Goal: Transaction & Acquisition: Purchase product/service

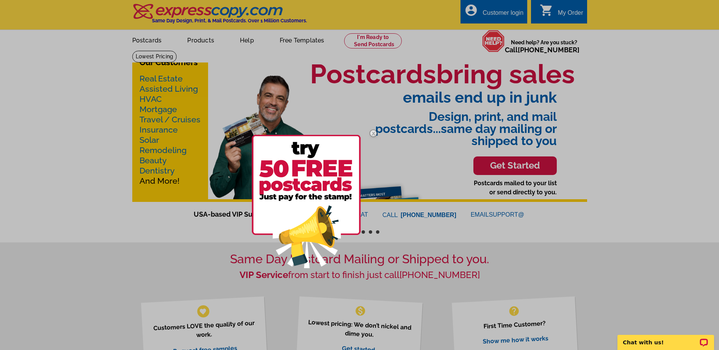
click at [196, 41] on div at bounding box center [359, 175] width 719 height 350
click at [330, 172] on img at bounding box center [306, 201] width 109 height 133
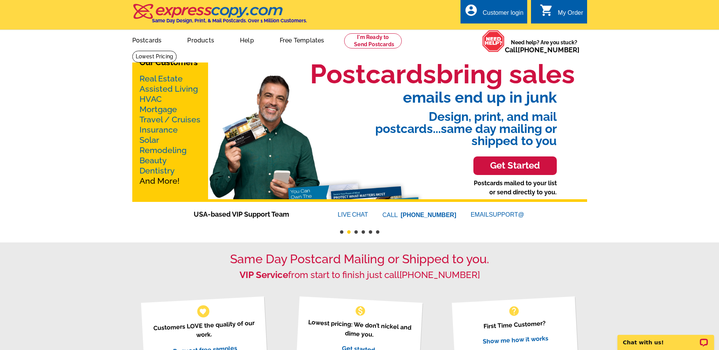
click at [160, 77] on link "Real Estate" at bounding box center [160, 78] width 43 height 9
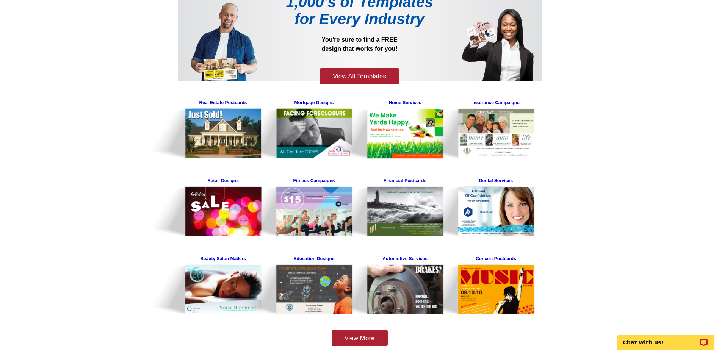
scroll to position [111, 0]
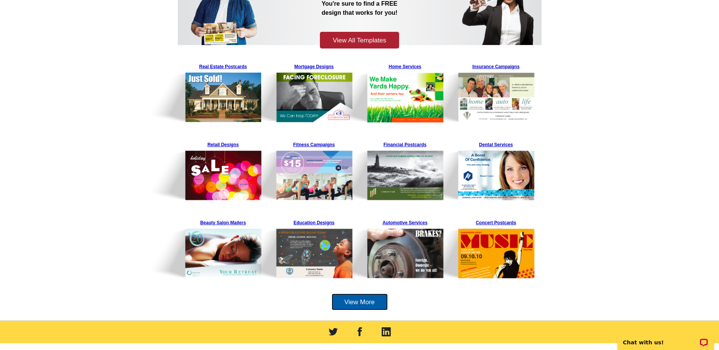
click at [362, 303] on link "View More" at bounding box center [360, 302] width 56 height 17
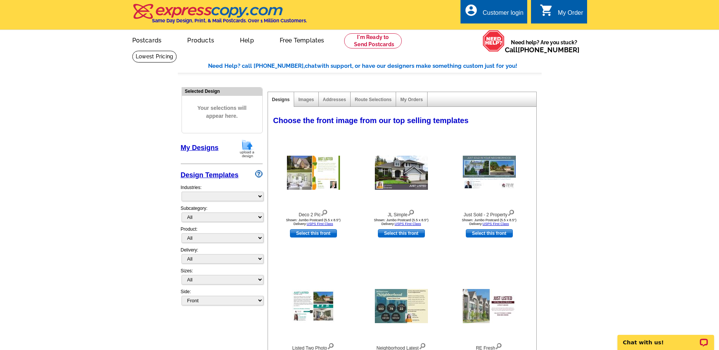
select select "785"
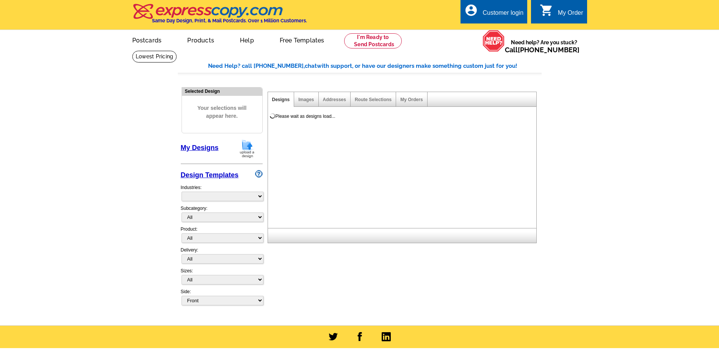
select select "785"
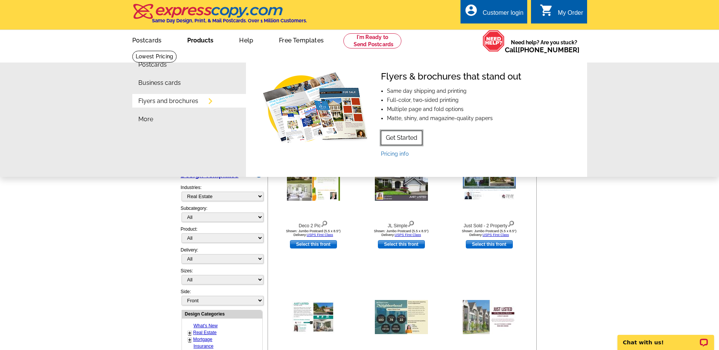
click at [407, 145] on link "Get Started" at bounding box center [401, 138] width 41 height 14
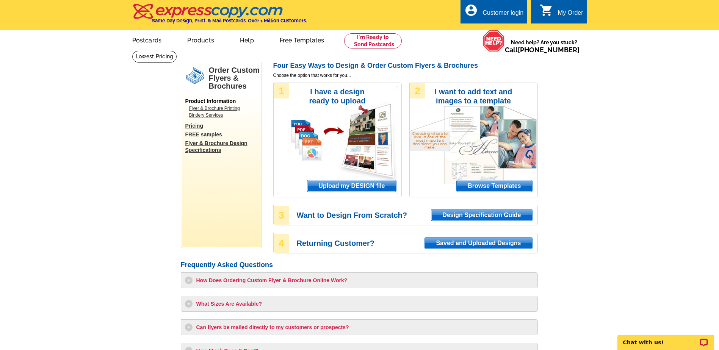
drag, startPoint x: 719, startPoint y: 65, endPoint x: 724, endPoint y: 142, distance: 77.9
click at [719, 142] on html "Customer Login Create New Account local_phone Same Day Design, Print, & Mail Po…" at bounding box center [359, 297] width 719 height 594
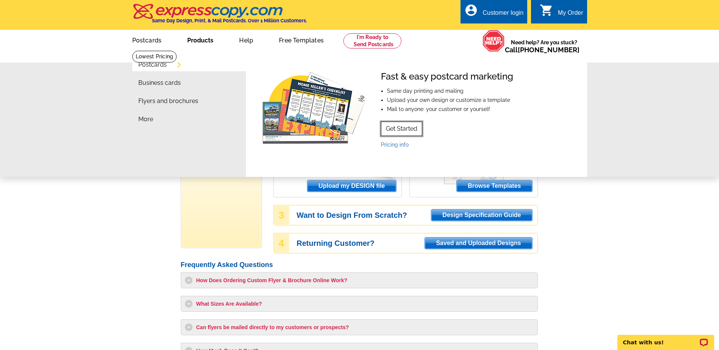
click at [405, 129] on link "Get Started" at bounding box center [401, 129] width 41 height 14
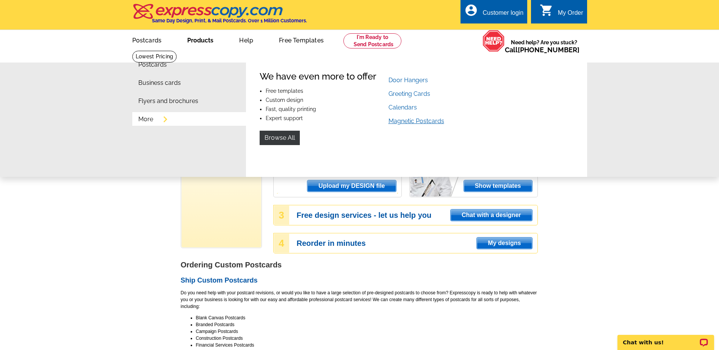
click at [402, 123] on link "Magnetic Postcards" at bounding box center [416, 120] width 56 height 7
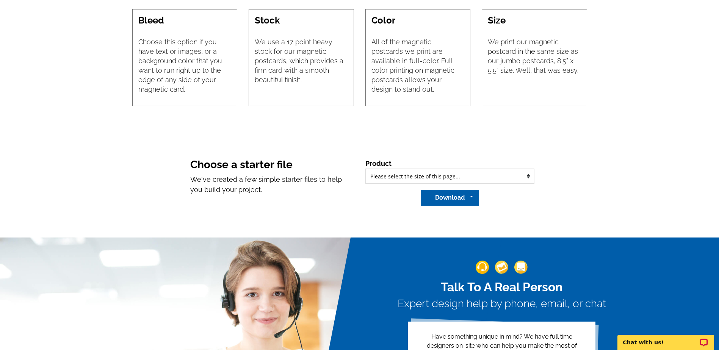
scroll to position [573, 0]
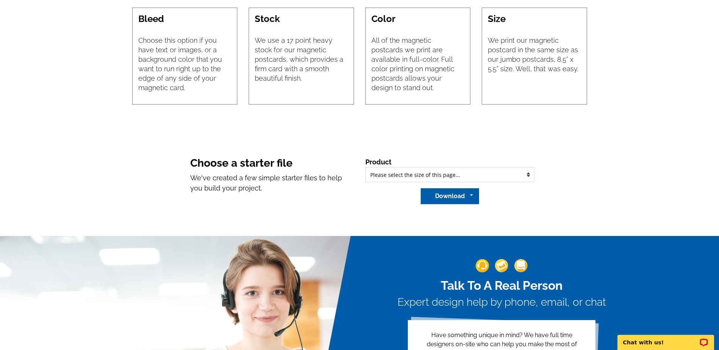
click at [521, 175] on select "Please select the type of file... Regular Postcard (4.25" x 5.6") Jumbo Postcar…" at bounding box center [449, 174] width 169 height 15
click at [614, 179] on section "Choose a starter file We've created a few simple starter files to help you buil…" at bounding box center [359, 180] width 719 height 111
